Goal: Find specific page/section: Find specific page/section

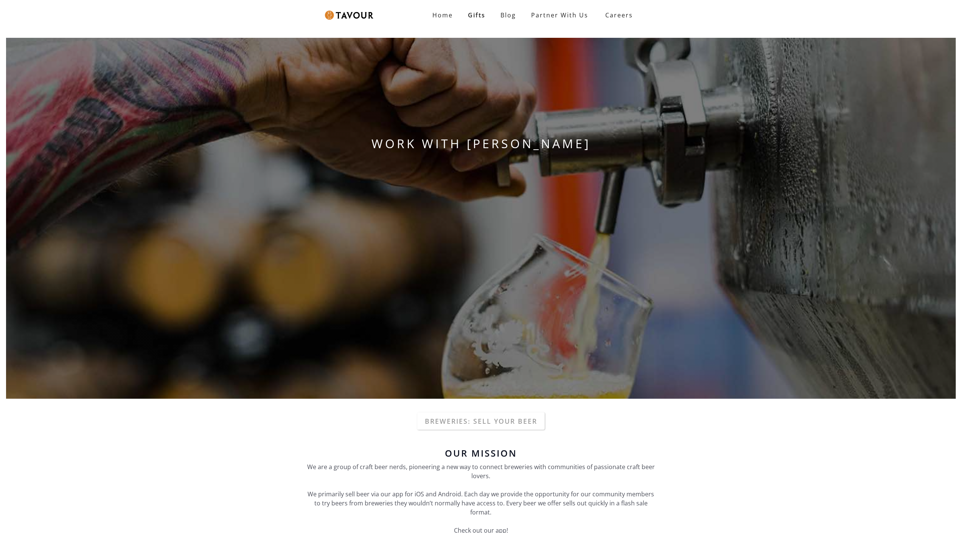
click at [48, 48] on div "WORK WITH [PERSON_NAME]" at bounding box center [481, 218] width 962 height 373
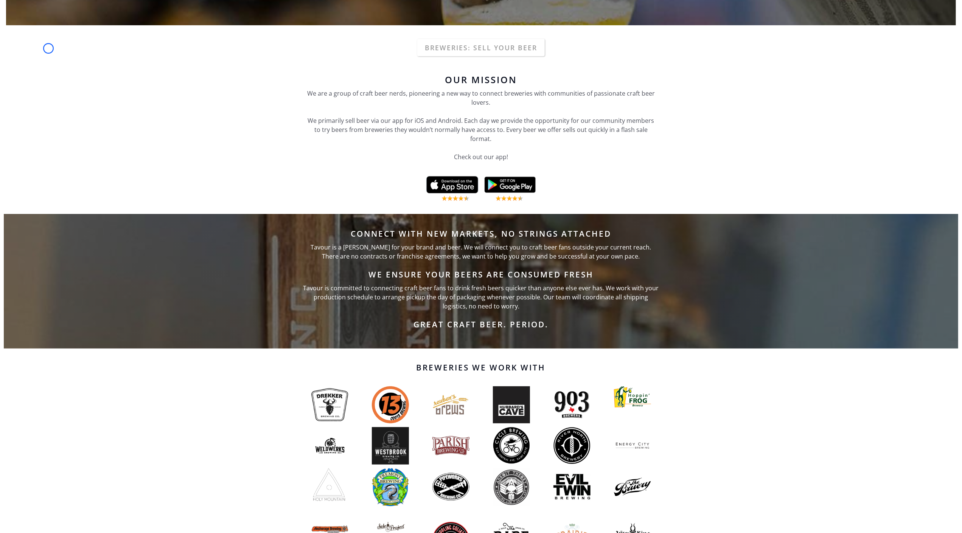
scroll to position [414, 0]
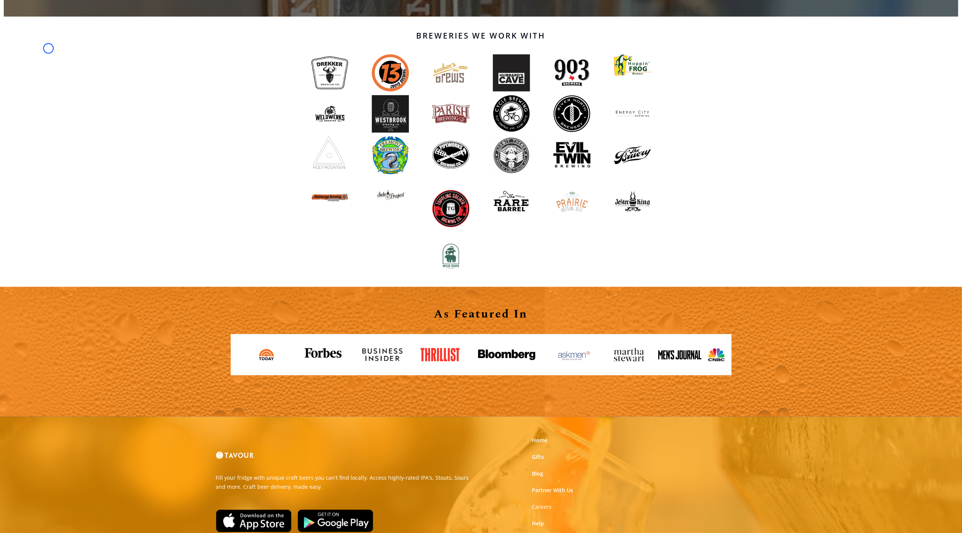
click at [48, 48] on div "Breweries We Work With" at bounding box center [481, 152] width 962 height 271
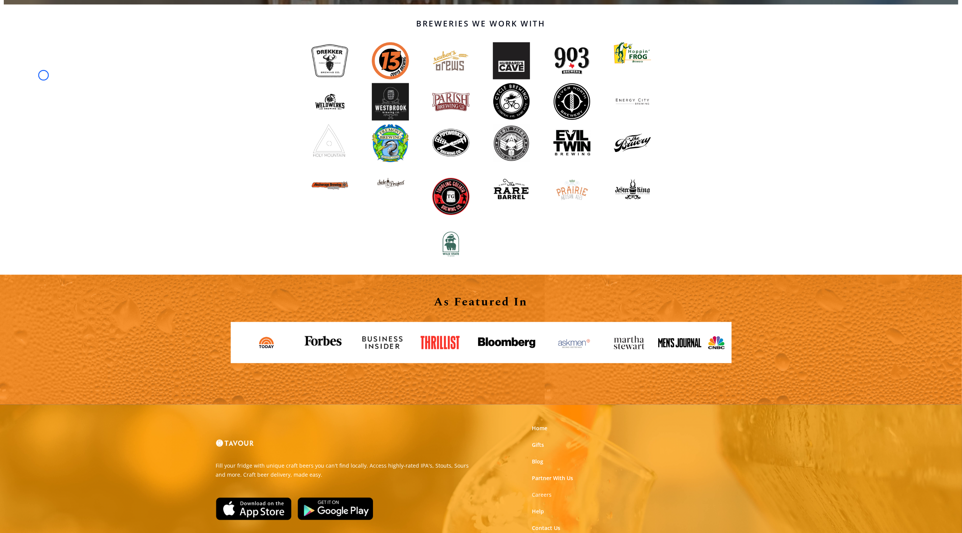
click at [44, 75] on div "Breweries We Work With" at bounding box center [481, 140] width 962 height 271
click at [64, 58] on div "Breweries We Work With" at bounding box center [481, 140] width 962 height 271
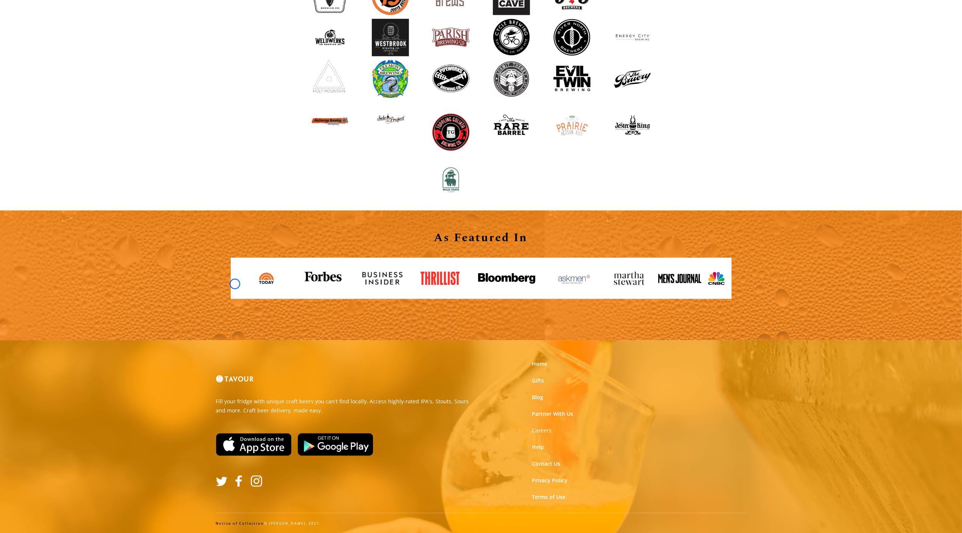
click at [235, 284] on link at bounding box center [237, 279] width 12 height 12
click at [634, 287] on link at bounding box center [632, 278] width 50 height 25
click at [511, 269] on link at bounding box center [509, 278] width 75 height 23
